Goal: Information Seeking & Learning: Learn about a topic

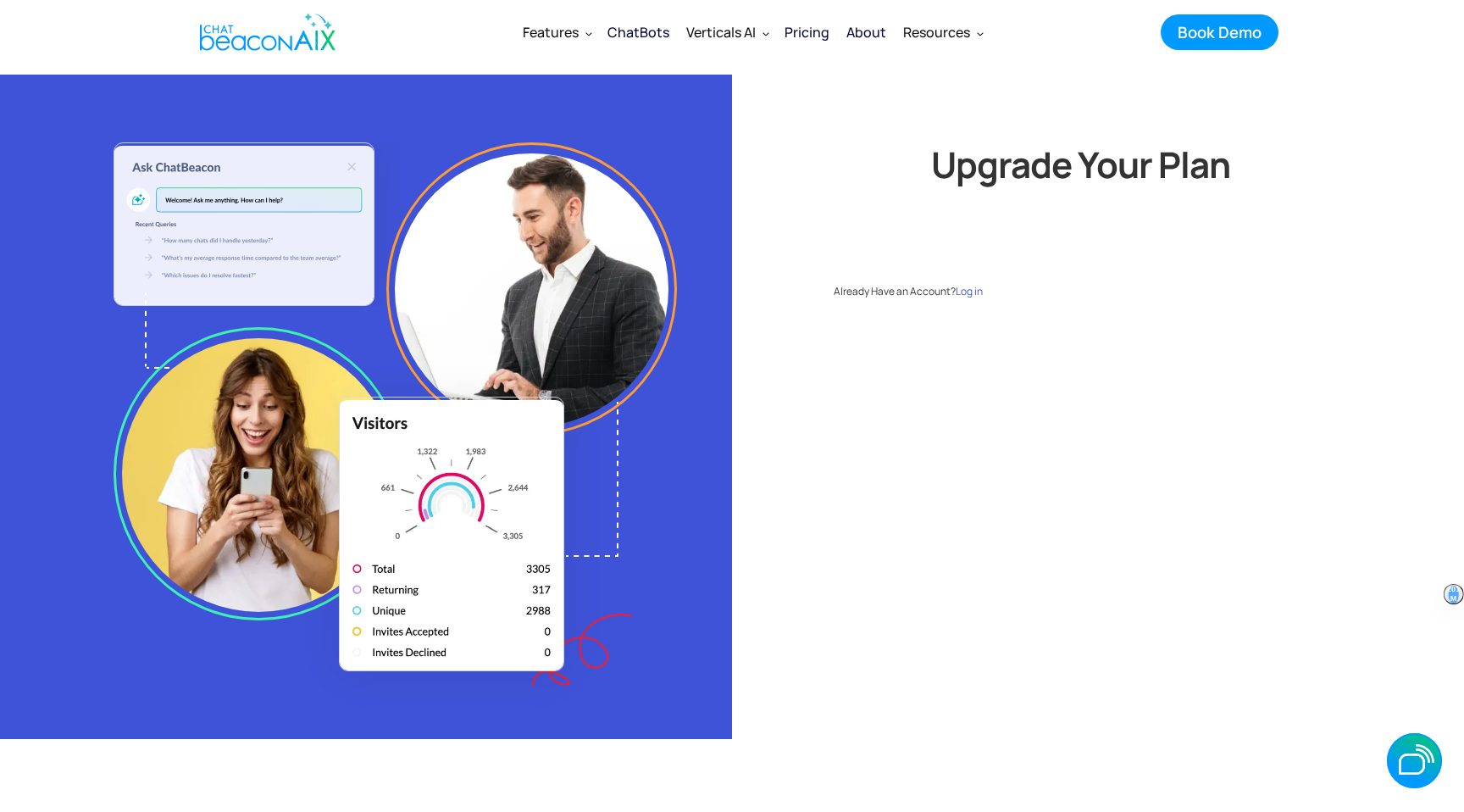
click at [813, 31] on div "Pricing" at bounding box center [807, 32] width 45 height 23
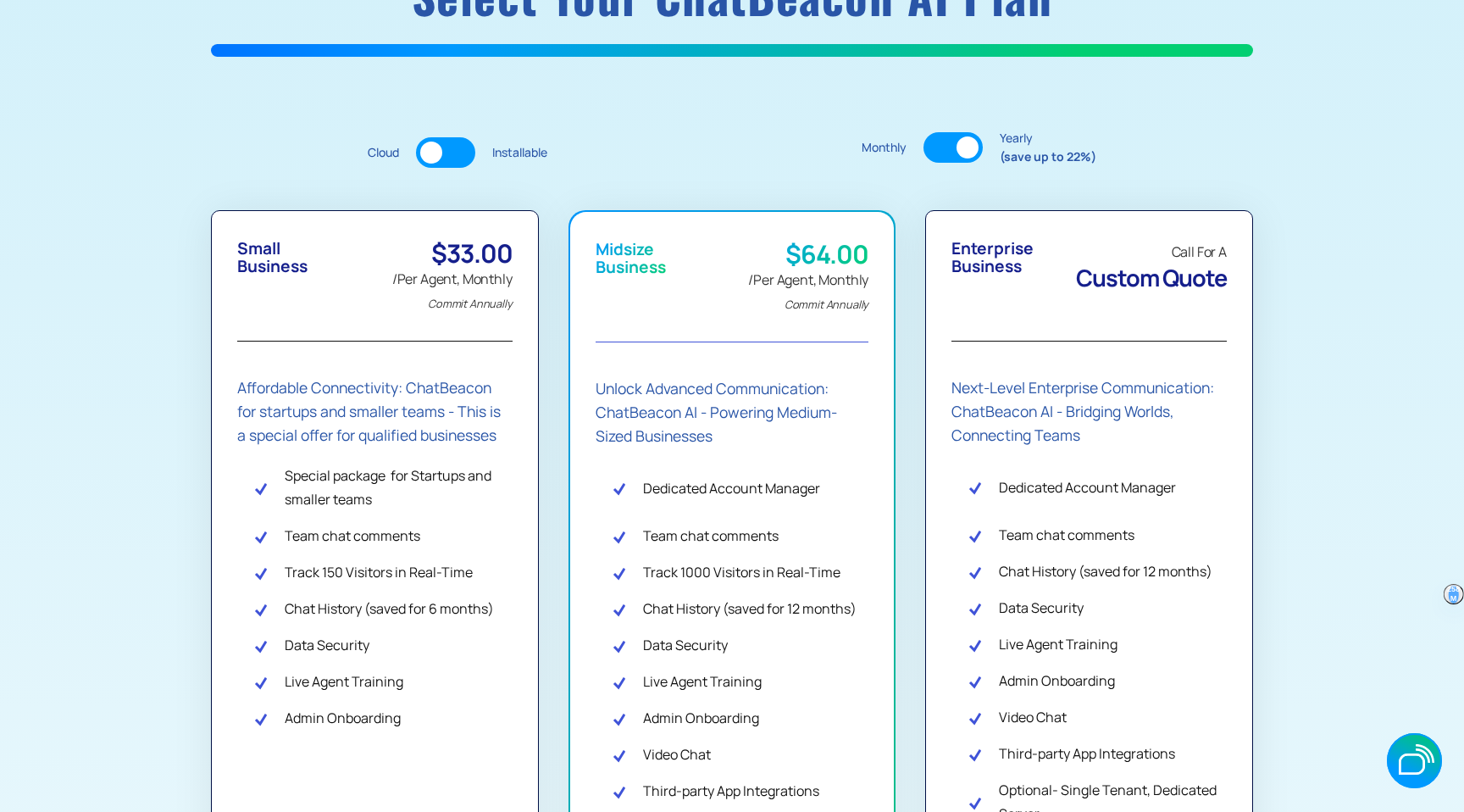
scroll to position [293, 0]
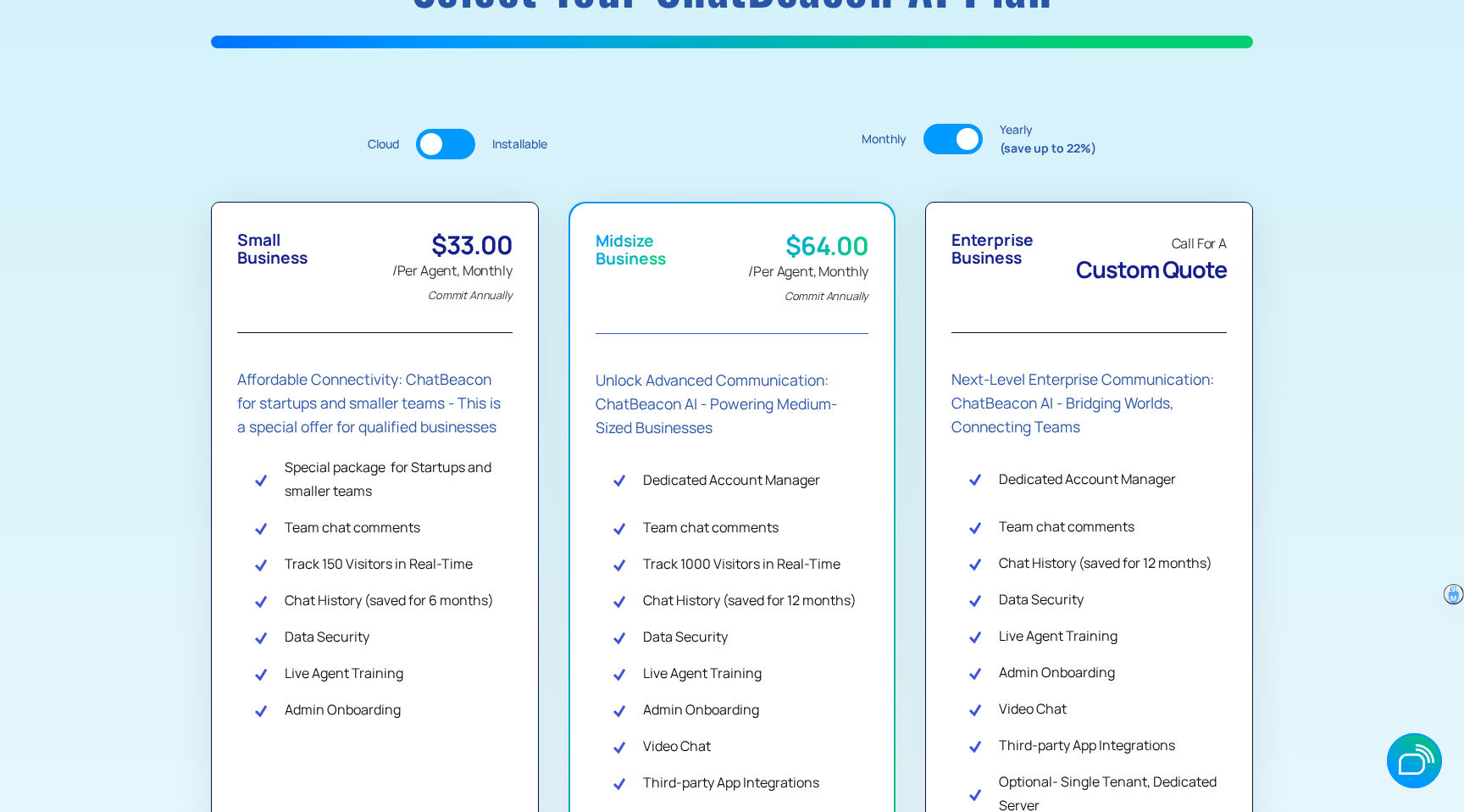
click at [429, 147] on div at bounding box center [431, 143] width 22 height 22
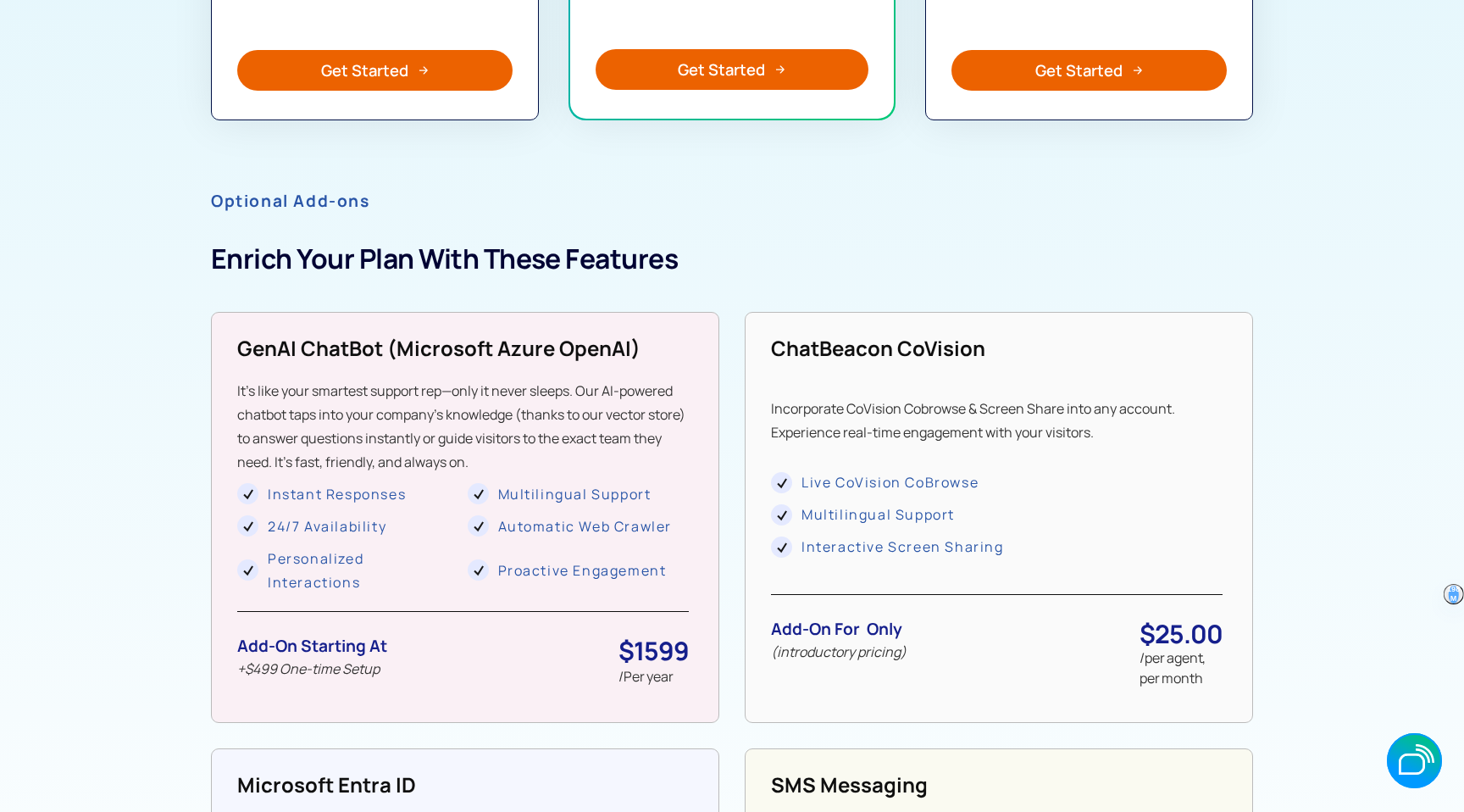
scroll to position [1339, 0]
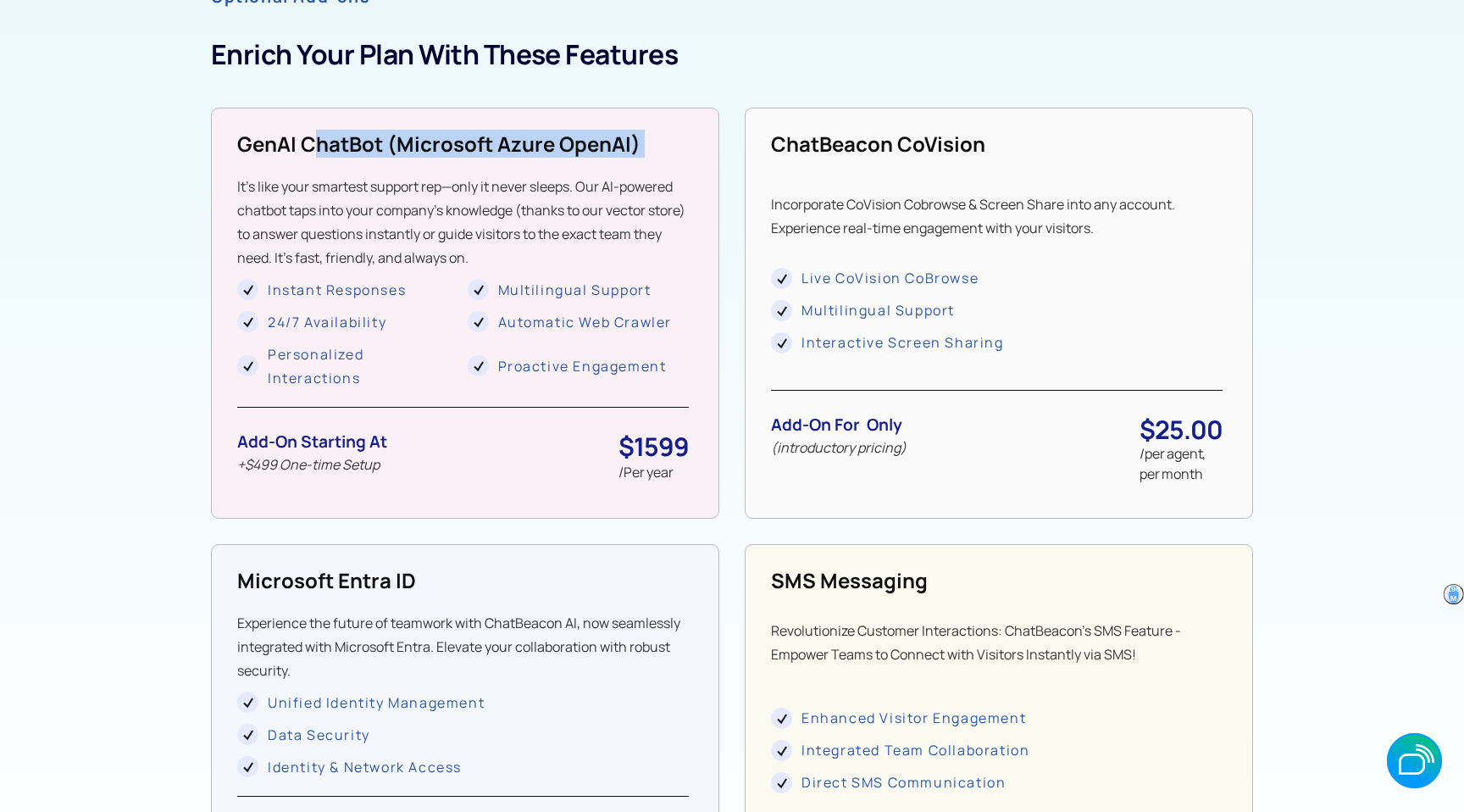
drag, startPoint x: 308, startPoint y: 147, endPoint x: 535, endPoint y: 171, distance: 228.3
click at [539, 171] on div "GenAI ChatBot (microsoft Azure OpenAI) It’s like your smartest support rep—only…" at bounding box center [463, 312] width 452 height 362
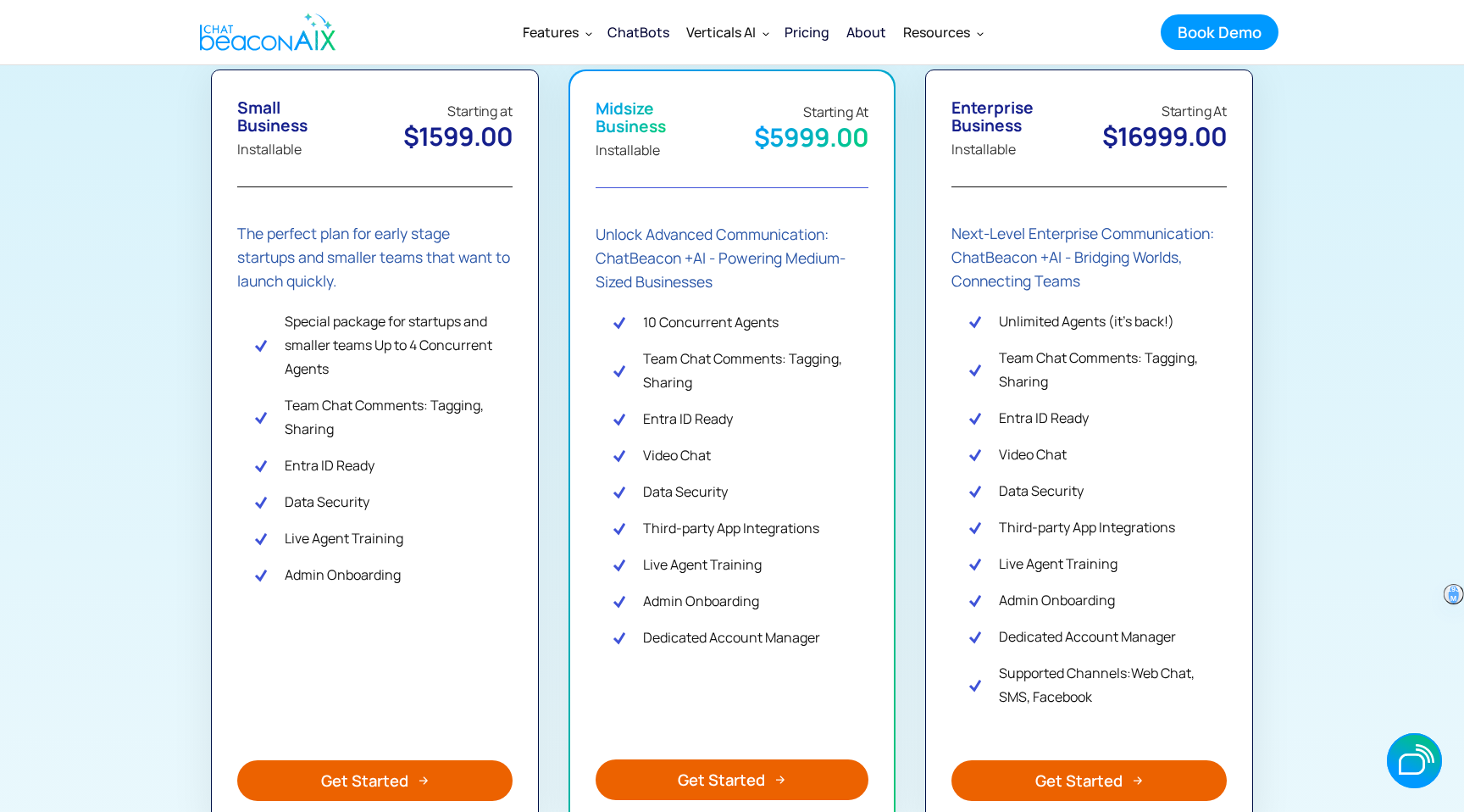
scroll to position [198, 0]
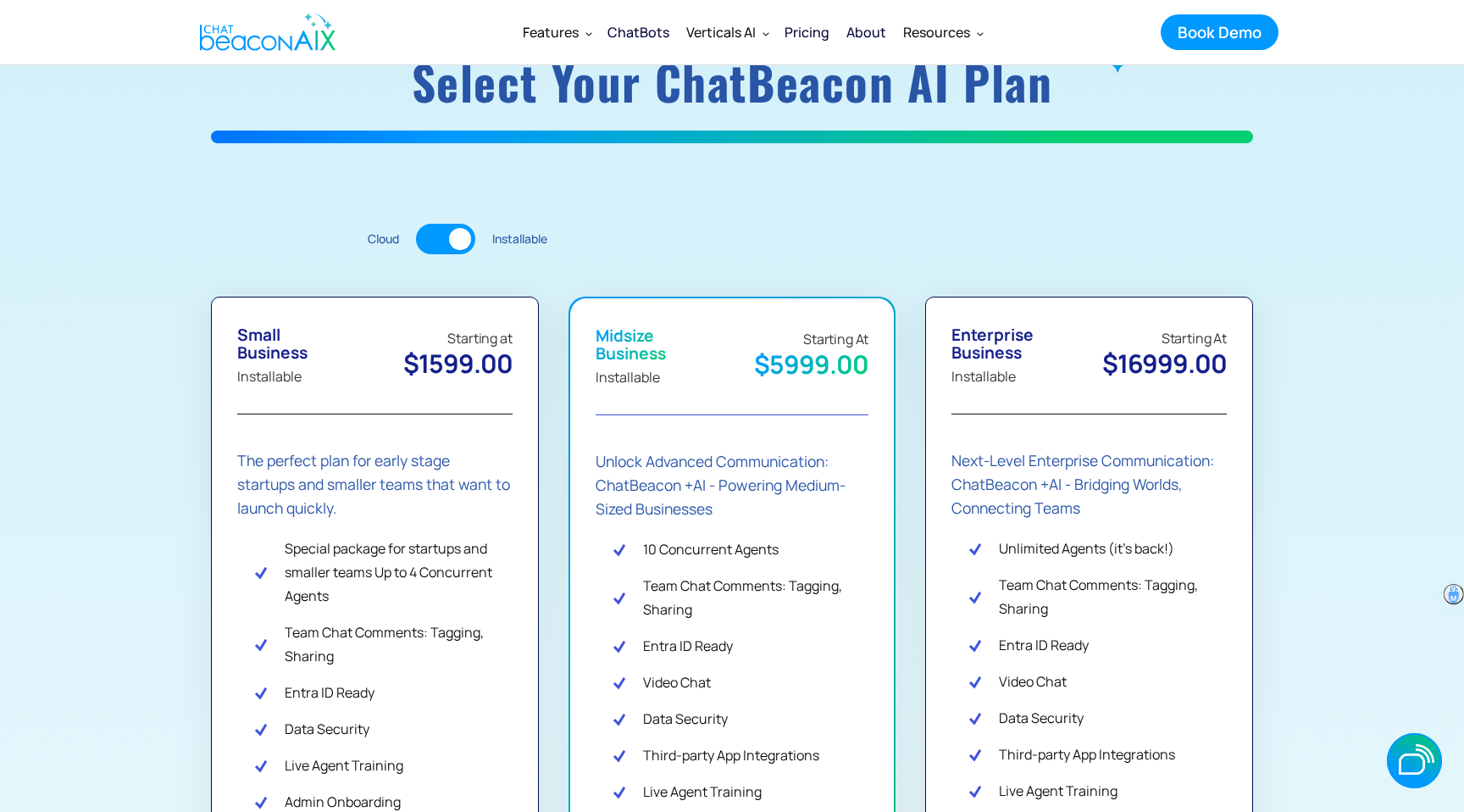
click at [446, 240] on div at bounding box center [446, 239] width 59 height 30
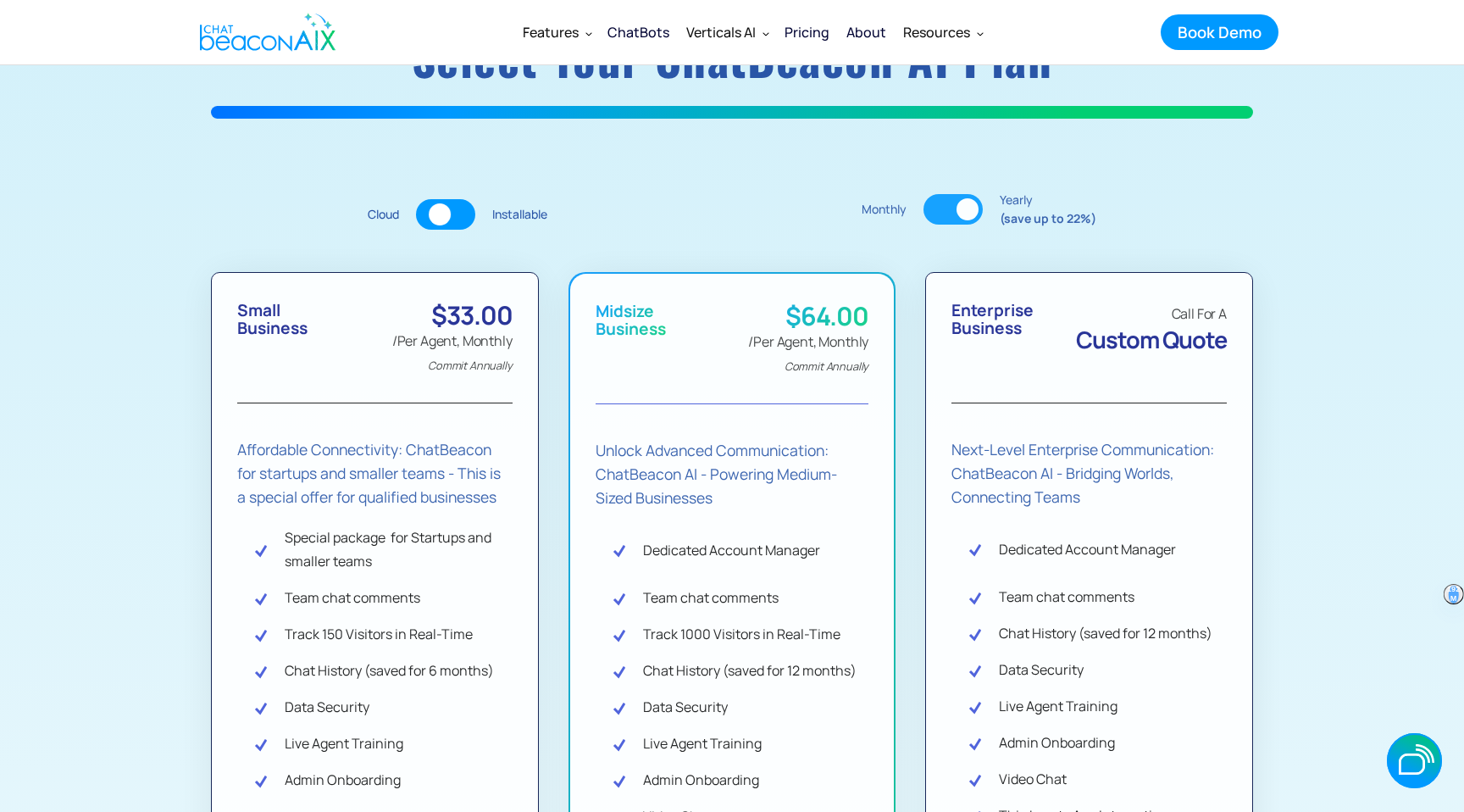
scroll to position [255, 0]
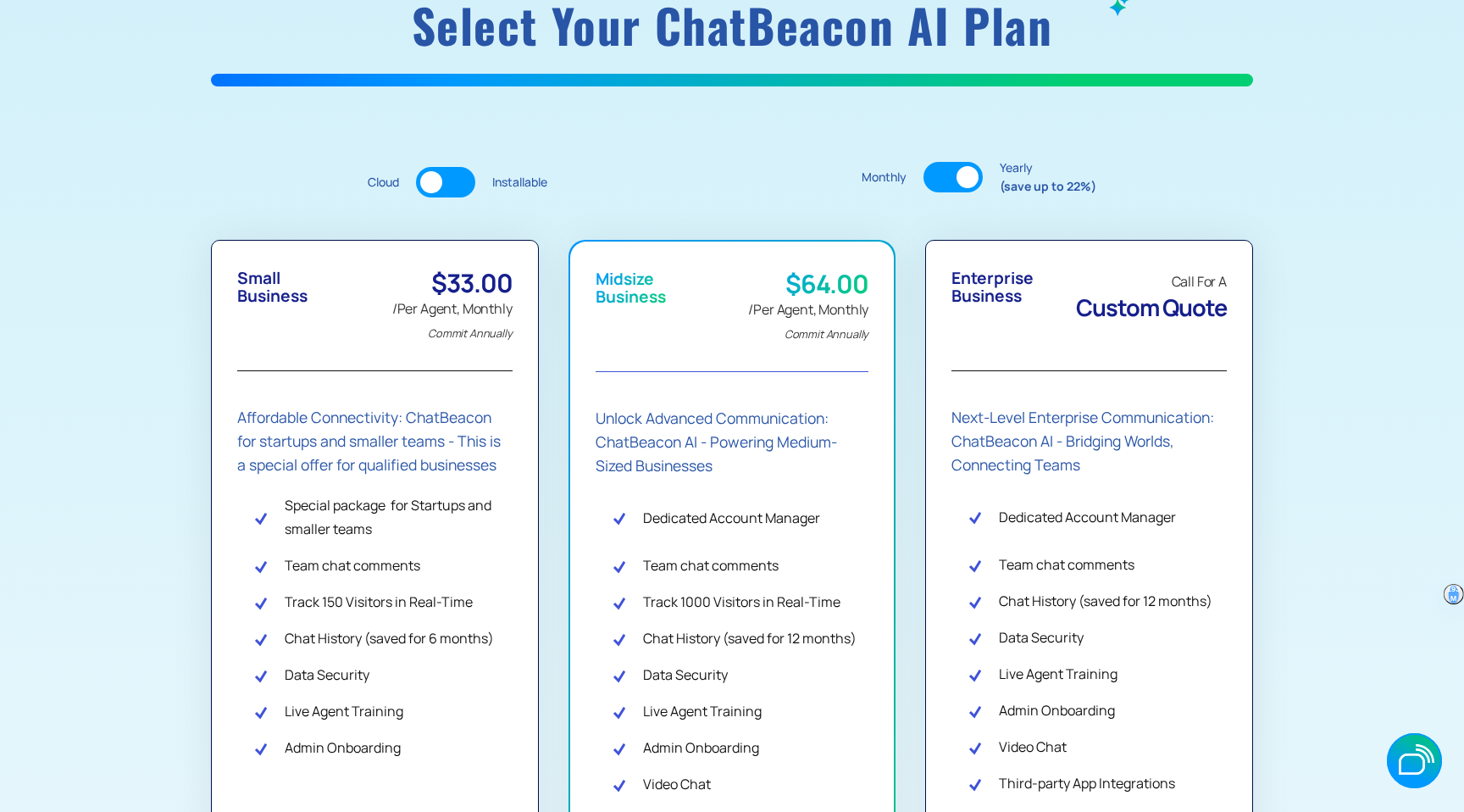
click at [944, 177] on div at bounding box center [953, 177] width 59 height 30
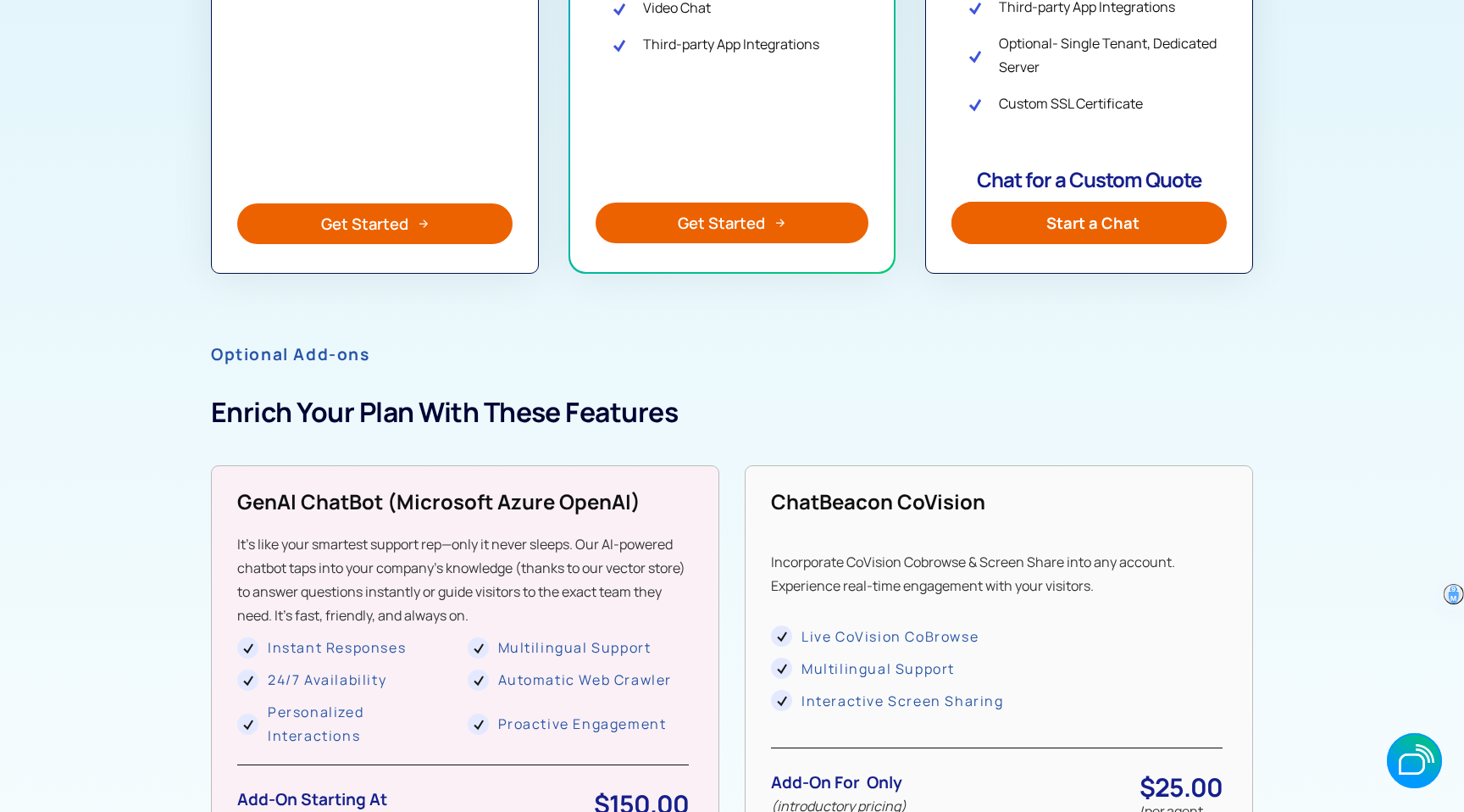
scroll to position [1214, 0]
